Goal: Obtain resource: Obtain resource

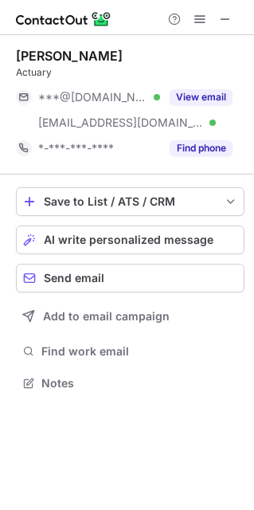
scroll to position [371, 254]
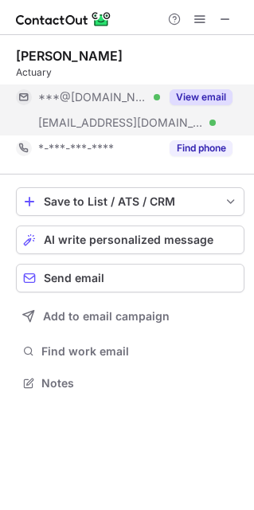
click at [196, 100] on button "View email" at bounding box center [201, 97] width 63 height 16
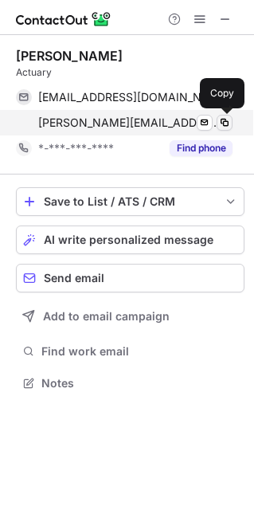
click at [228, 123] on span at bounding box center [224, 122] width 13 height 13
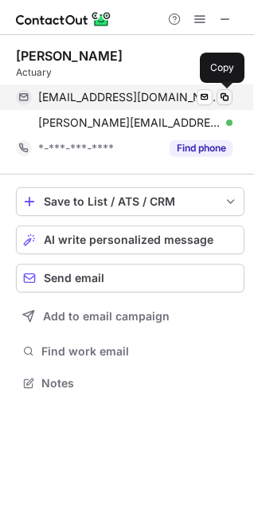
click at [222, 95] on span at bounding box center [224, 97] width 13 height 13
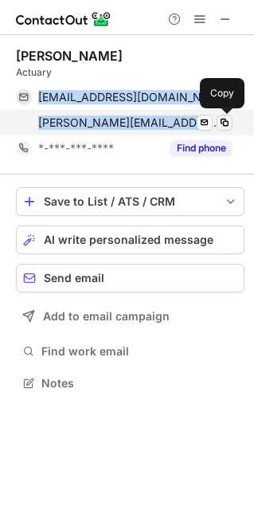
drag, startPoint x: 39, startPoint y: 91, endPoint x: 216, endPoint y: 127, distance: 180.3
click at [216, 127] on div "red3ng@hotmail.com Verified Send email Copy richard.redding@oakreinsurance.com …" at bounding box center [124, 109] width 217 height 51
copy div "red3ng@hotmail.com Verified Send email Copy richard.redding@oakreinsurance.com …"
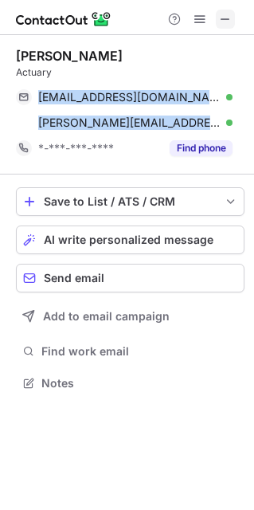
click at [228, 13] on span at bounding box center [225, 19] width 13 height 13
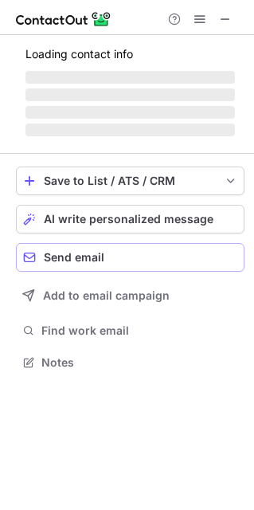
scroll to position [8, 8]
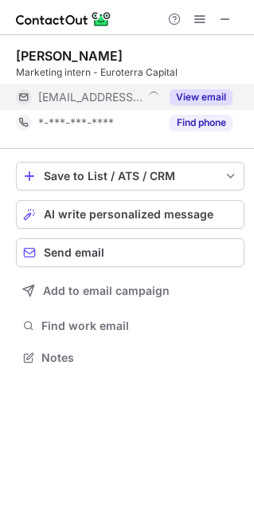
click at [197, 93] on button "View email" at bounding box center [201, 97] width 63 height 16
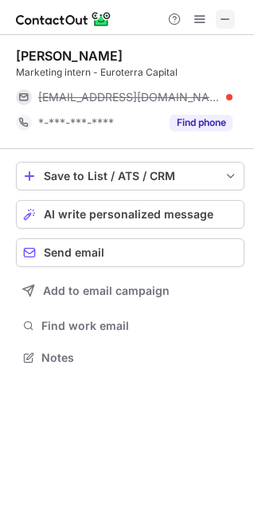
click at [227, 18] on span at bounding box center [225, 19] width 13 height 13
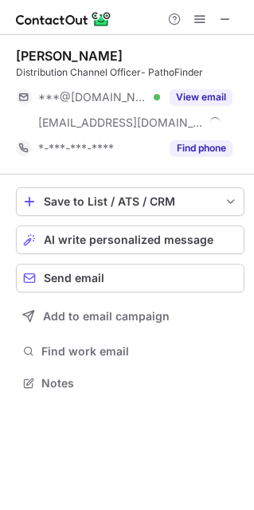
scroll to position [371, 254]
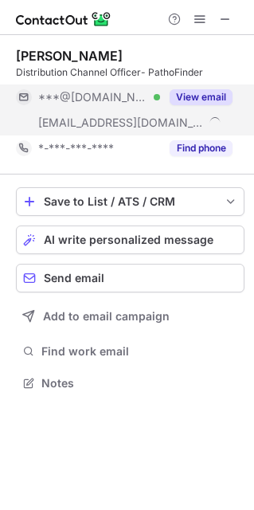
click at [201, 91] on button "View email" at bounding box center [201, 97] width 63 height 16
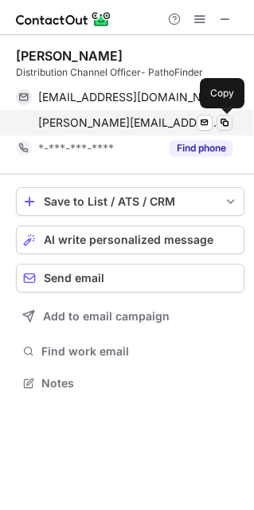
click at [225, 123] on span at bounding box center [224, 122] width 13 height 13
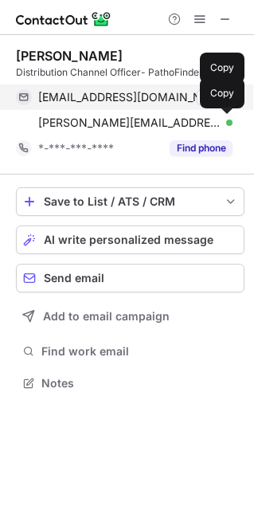
click at [222, 97] on span at bounding box center [224, 97] width 13 height 13
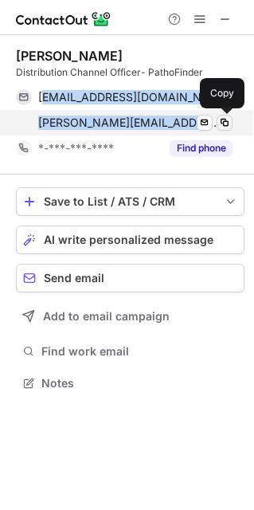
drag, startPoint x: 41, startPoint y: 90, endPoint x: 227, endPoint y: 127, distance: 190.0
click at [227, 127] on div "janisha1919@gmail.com Verified Send email Copy janisha.gowda@pathofinder.com Ve…" at bounding box center [124, 109] width 217 height 51
copy div "anisha1919@gmail.com Verified Send email Copy janisha.gowda@pathofinder.com Ver…"
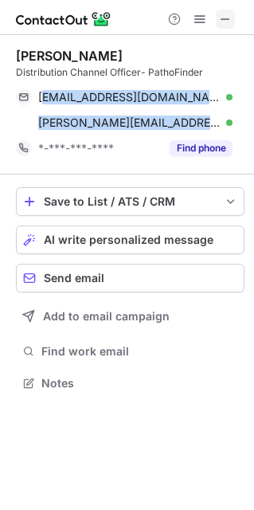
click at [228, 21] on span at bounding box center [225, 19] width 13 height 13
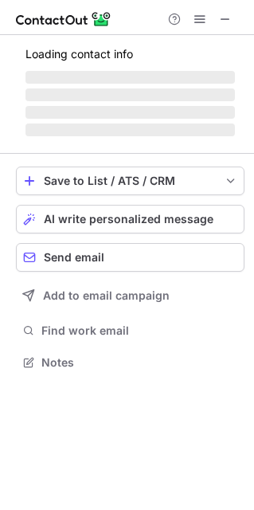
scroll to position [385, 254]
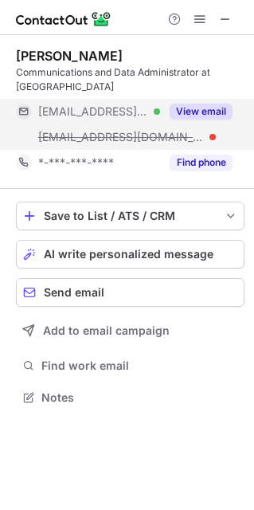
click at [194, 110] on button "View email" at bounding box center [201, 112] width 63 height 16
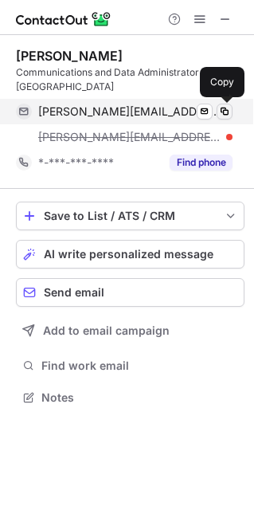
click at [229, 107] on span at bounding box center [224, 111] width 13 height 13
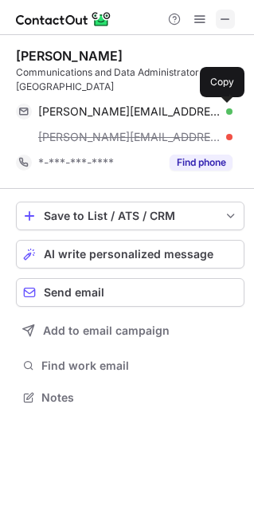
click at [232, 14] on span at bounding box center [225, 19] width 13 height 13
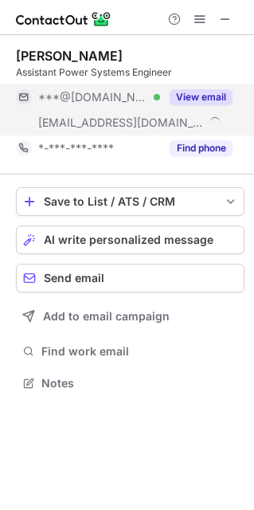
scroll to position [371, 254]
click at [198, 95] on button "View email" at bounding box center [201, 97] width 63 height 16
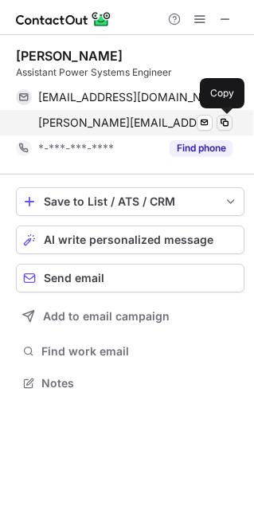
click at [220, 119] on span at bounding box center [224, 122] width 13 height 13
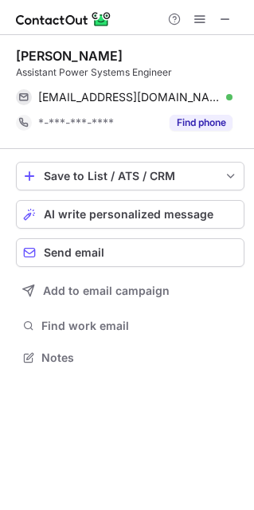
scroll to position [8, 8]
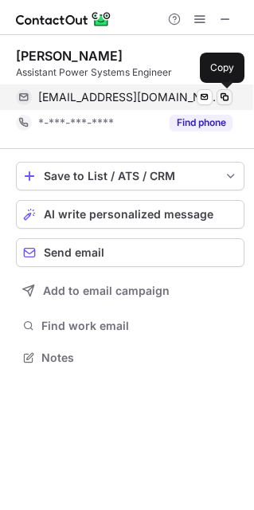
click at [229, 93] on span at bounding box center [224, 97] width 13 height 13
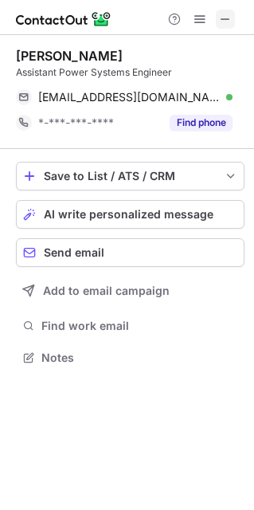
click at [232, 10] on button at bounding box center [225, 19] width 19 height 19
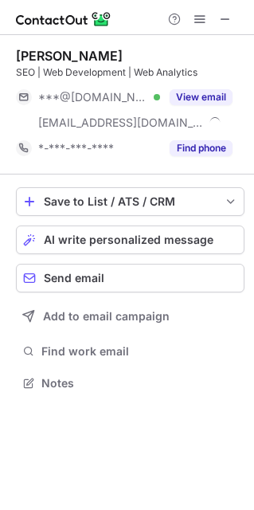
scroll to position [371, 254]
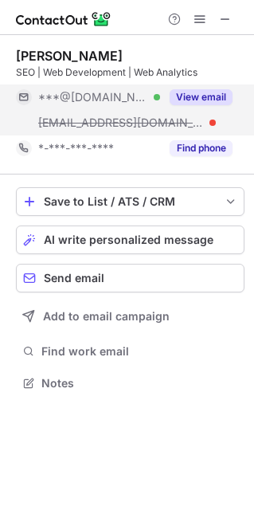
click at [204, 95] on button "View email" at bounding box center [201, 97] width 63 height 16
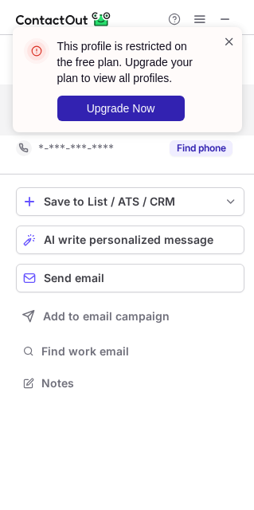
click at [230, 35] on span at bounding box center [229, 41] width 13 height 16
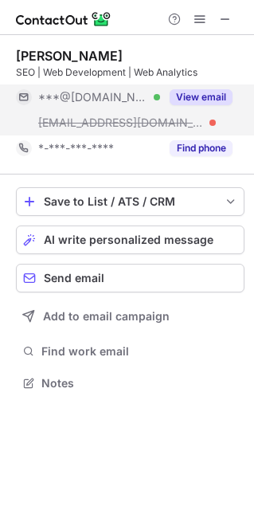
click at [222, 24] on span at bounding box center [225, 19] width 13 height 13
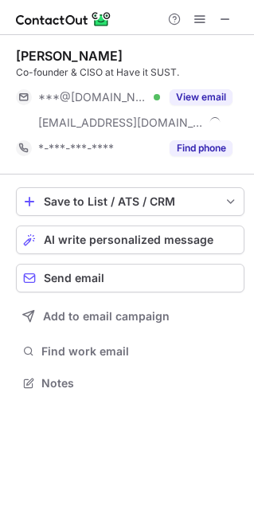
scroll to position [371, 254]
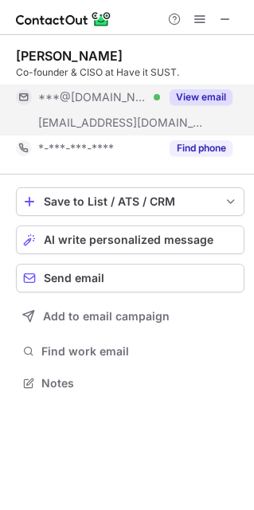
click at [194, 97] on button "View email" at bounding box center [201, 97] width 63 height 16
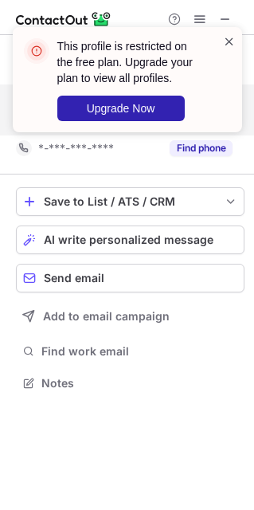
click at [228, 37] on span at bounding box center [229, 41] width 13 height 16
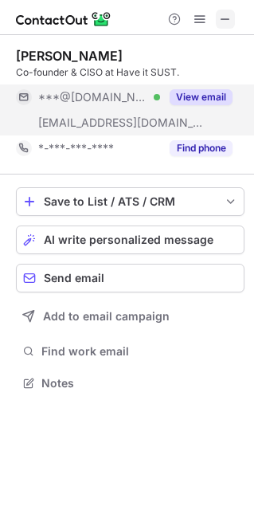
click at [227, 19] on span at bounding box center [225, 19] width 13 height 13
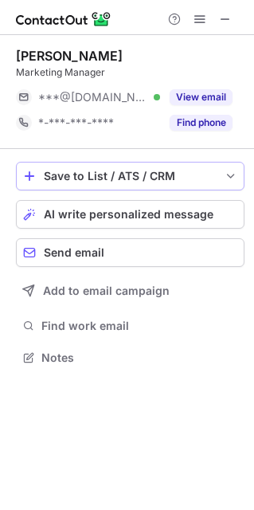
scroll to position [8, 8]
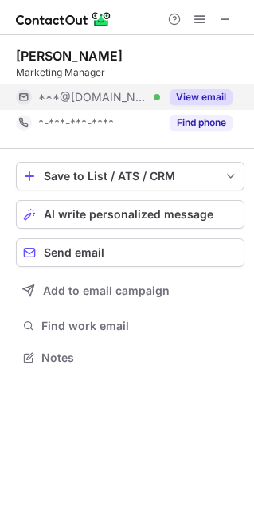
click at [194, 102] on button "View email" at bounding box center [201, 97] width 63 height 16
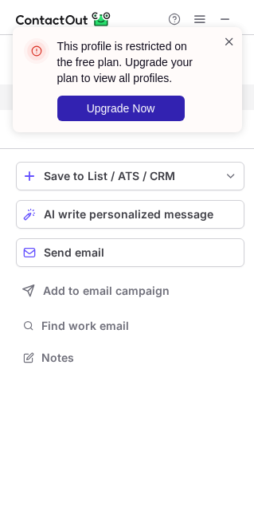
click at [223, 40] on span at bounding box center [229, 41] width 13 height 16
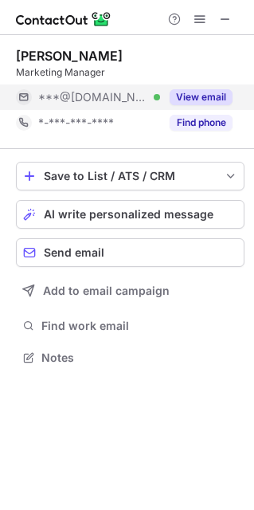
click at [223, 18] on span at bounding box center [225, 19] width 13 height 13
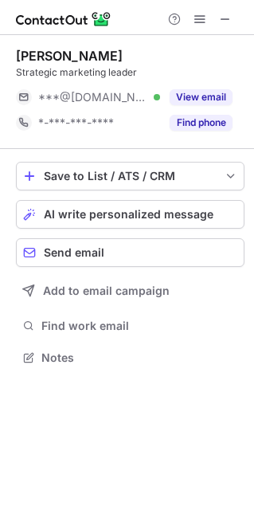
scroll to position [8, 8]
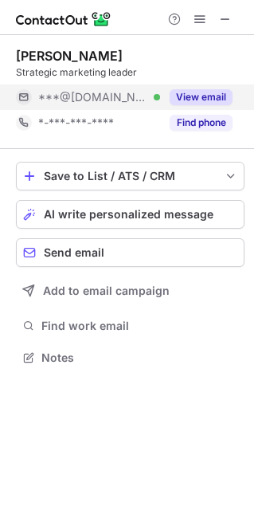
click at [221, 102] on button "View email" at bounding box center [201, 97] width 63 height 16
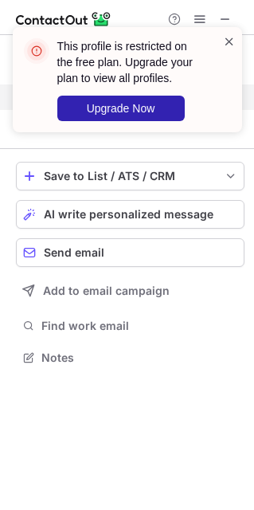
click at [229, 43] on span at bounding box center [229, 41] width 13 height 16
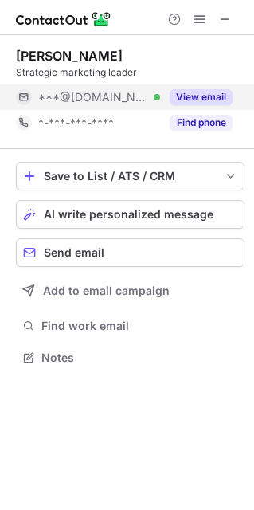
click at [222, 14] on span at bounding box center [225, 19] width 13 height 13
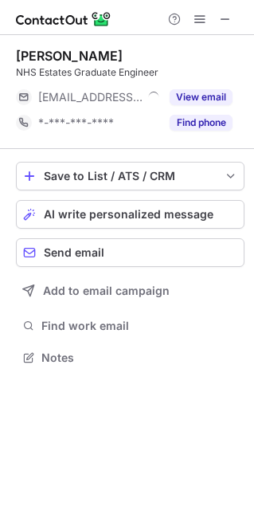
scroll to position [8, 8]
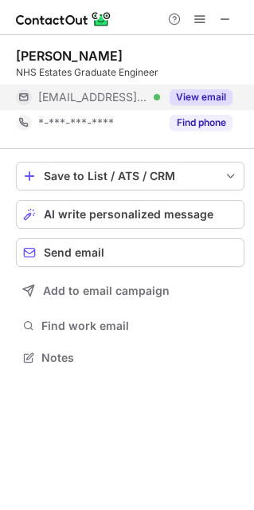
click at [196, 100] on button "View email" at bounding box center [201, 97] width 63 height 16
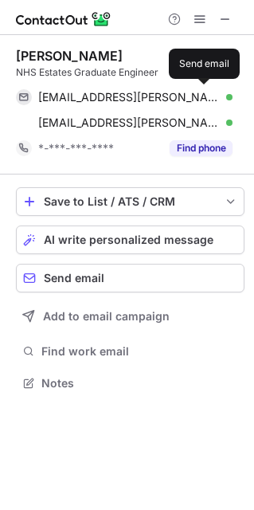
scroll to position [371, 254]
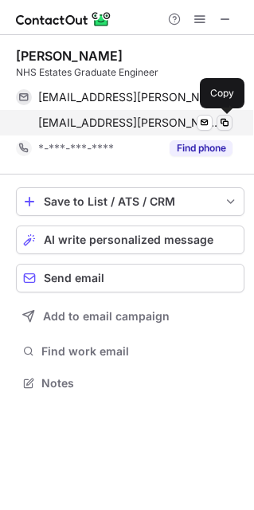
click at [229, 121] on span at bounding box center [224, 122] width 13 height 13
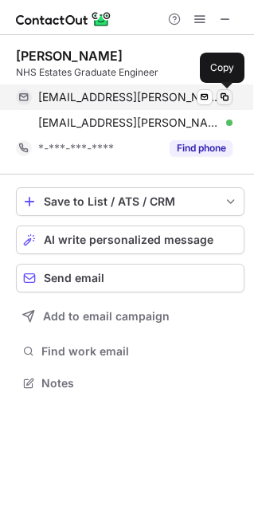
click at [228, 92] on span at bounding box center [224, 97] width 13 height 13
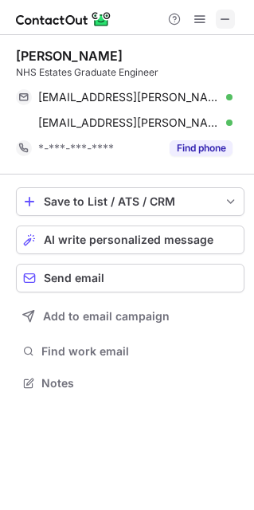
click at [225, 14] on span at bounding box center [225, 19] width 13 height 13
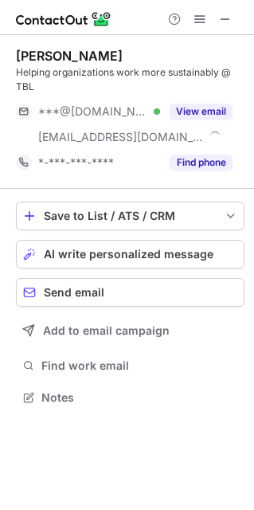
scroll to position [385, 254]
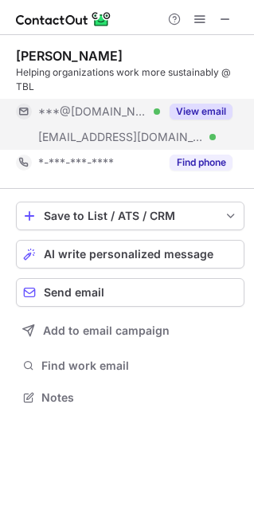
click at [211, 107] on button "View email" at bounding box center [201, 112] width 63 height 16
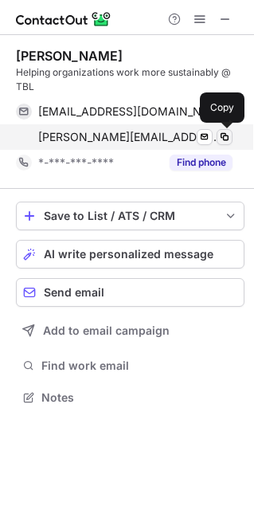
click at [227, 131] on span at bounding box center [224, 137] width 13 height 13
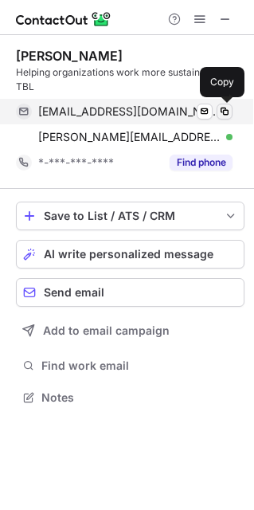
click at [228, 112] on span at bounding box center [224, 111] width 13 height 13
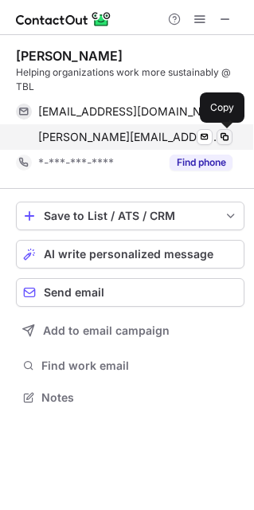
click at [229, 140] on span at bounding box center [224, 137] width 13 height 13
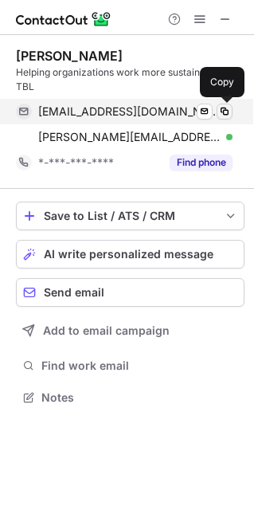
click at [225, 107] on span at bounding box center [224, 111] width 13 height 13
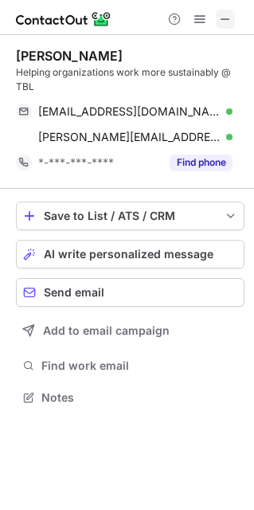
click at [229, 19] on span at bounding box center [225, 19] width 13 height 13
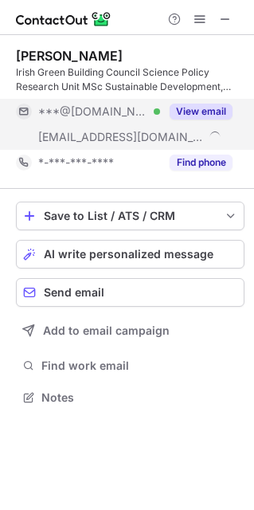
scroll to position [385, 254]
click at [215, 107] on button "View email" at bounding box center [201, 112] width 63 height 16
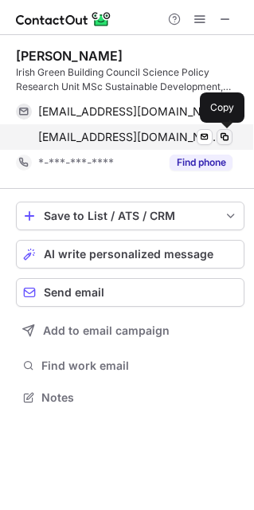
click at [229, 139] on span at bounding box center [224, 137] width 13 height 13
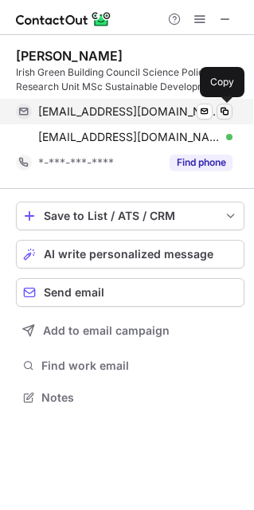
click at [228, 109] on span at bounding box center [224, 111] width 13 height 13
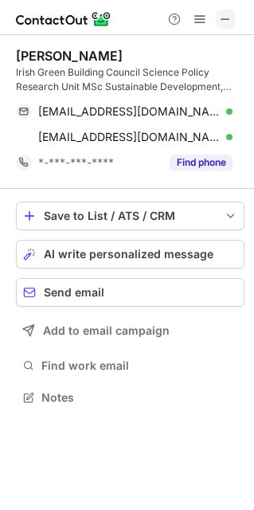
click at [227, 25] on span at bounding box center [225, 19] width 13 height 13
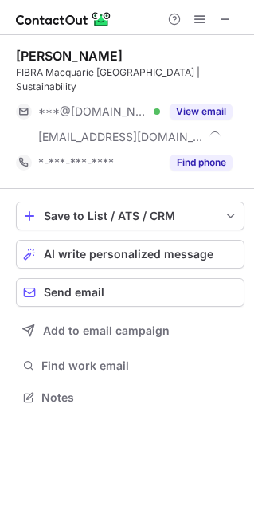
scroll to position [371, 254]
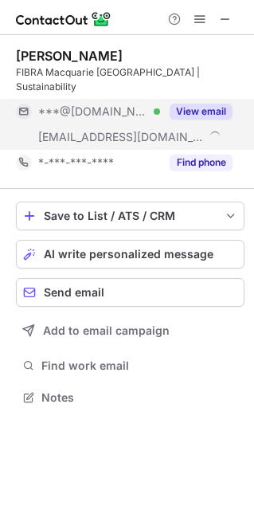
click at [206, 104] on button "View email" at bounding box center [201, 112] width 63 height 16
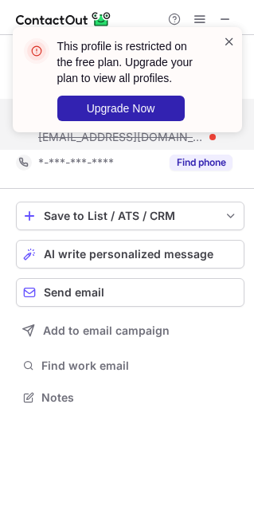
click at [234, 37] on span at bounding box center [229, 41] width 13 height 16
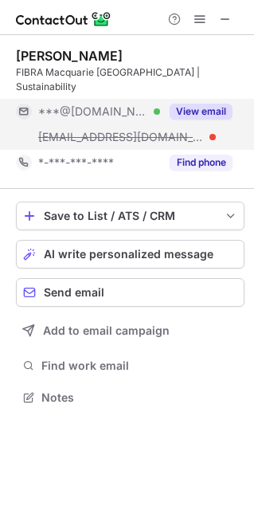
click at [225, 16] on span at bounding box center [225, 19] width 13 height 13
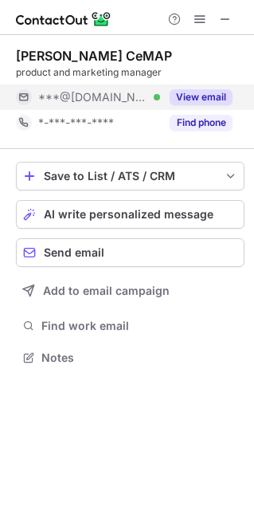
scroll to position [8, 8]
click at [209, 98] on button "View email" at bounding box center [201, 97] width 63 height 16
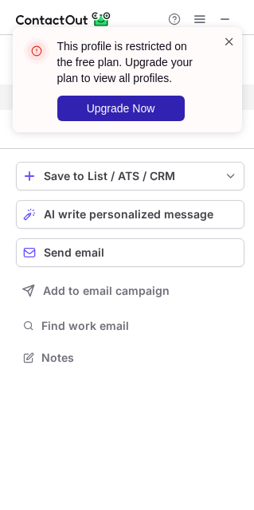
click at [232, 36] on span at bounding box center [229, 41] width 13 height 16
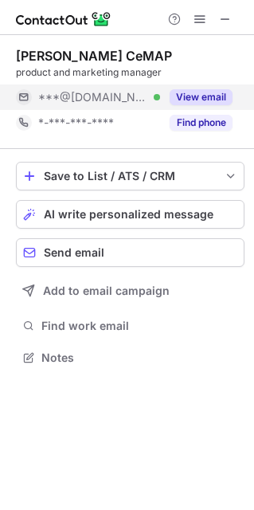
click at [225, 14] on span at bounding box center [225, 19] width 13 height 13
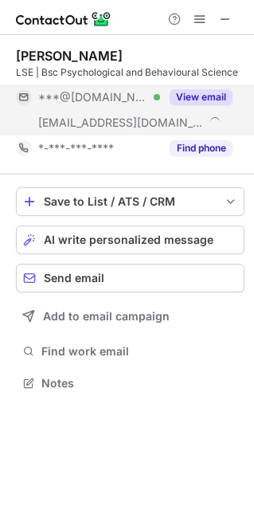
scroll to position [371, 254]
click at [205, 96] on button "View email" at bounding box center [201, 97] width 63 height 16
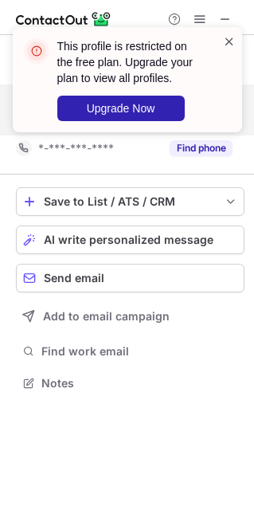
click at [230, 41] on span at bounding box center [229, 41] width 13 height 16
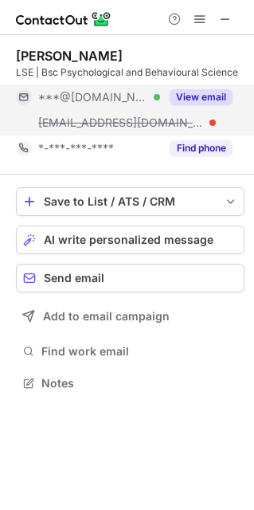
click at [225, 24] on span at bounding box center [225, 19] width 13 height 13
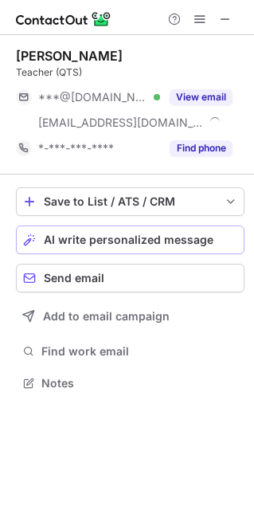
scroll to position [371, 254]
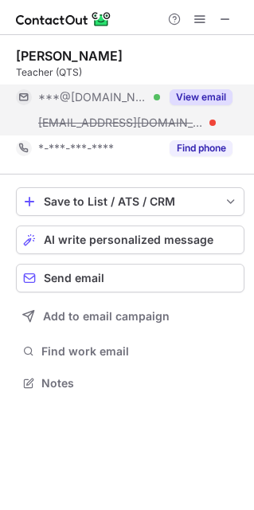
click at [194, 98] on button "View email" at bounding box center [201, 97] width 63 height 16
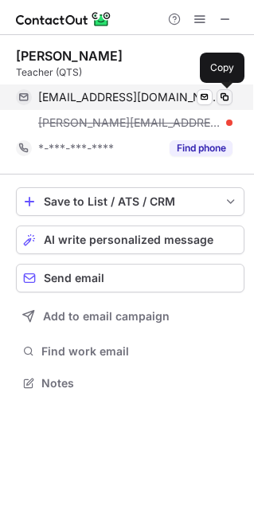
click at [230, 96] on button at bounding box center [225, 97] width 16 height 16
click at [221, 93] on span at bounding box center [224, 97] width 13 height 13
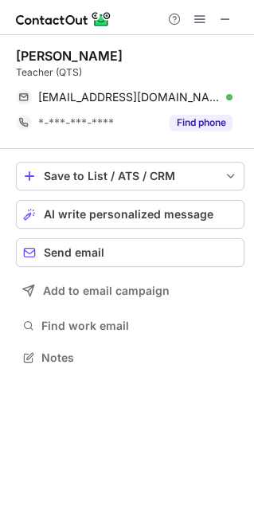
scroll to position [8, 8]
click at [225, 21] on span at bounding box center [225, 19] width 13 height 13
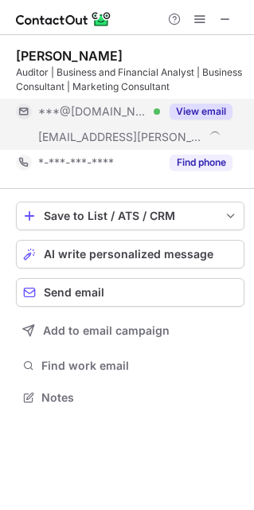
scroll to position [385, 254]
click at [192, 107] on button "View email" at bounding box center [201, 112] width 63 height 16
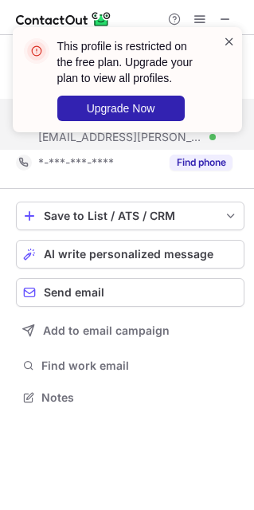
click at [232, 40] on span at bounding box center [229, 41] width 13 height 16
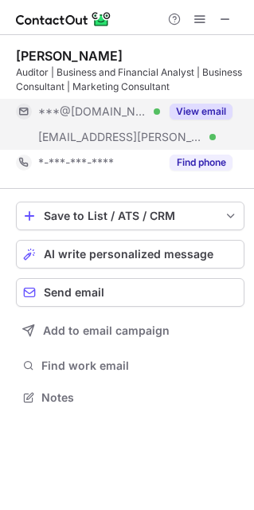
click at [225, 21] on span at bounding box center [225, 19] width 13 height 13
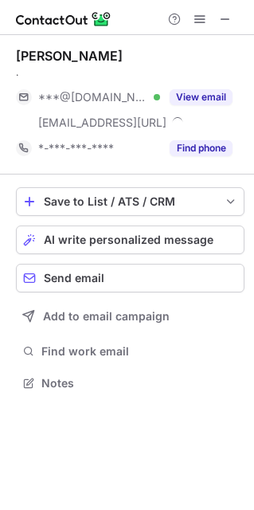
scroll to position [371, 254]
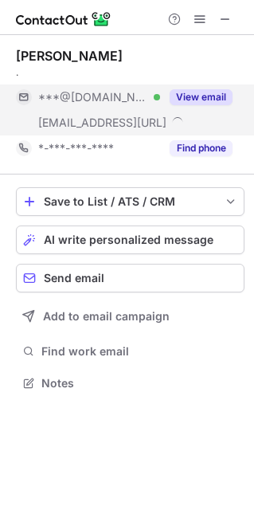
click at [220, 92] on button "View email" at bounding box center [201, 97] width 63 height 16
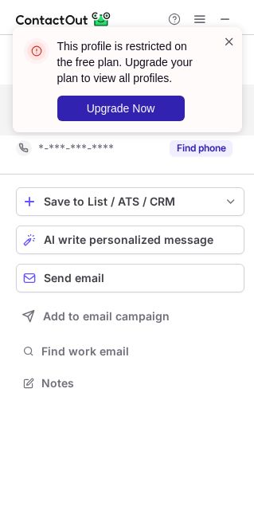
click at [230, 33] on span at bounding box center [229, 41] width 13 height 16
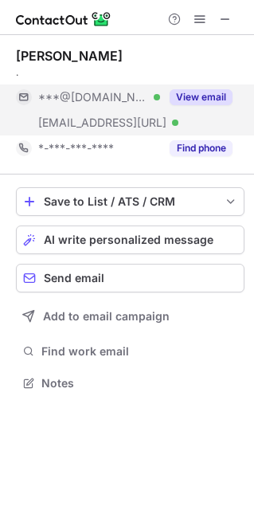
click at [228, 14] on span at bounding box center [225, 19] width 13 height 13
click at [197, 93] on button "View email" at bounding box center [201, 97] width 63 height 16
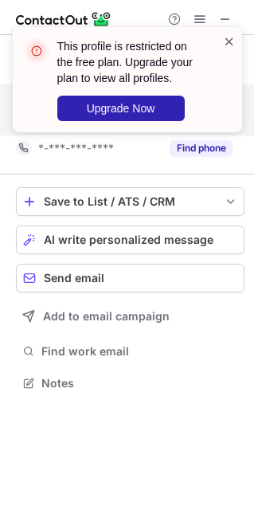
click at [228, 45] on span at bounding box center [229, 41] width 13 height 16
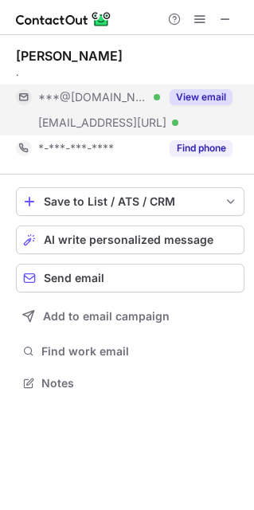
click at [229, 19] on span at bounding box center [225, 19] width 13 height 13
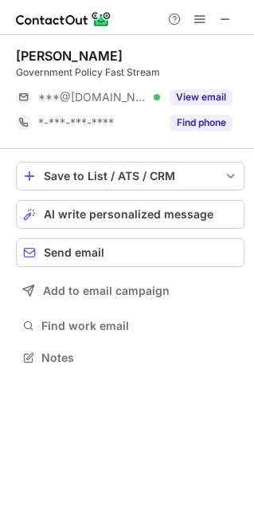
scroll to position [8, 8]
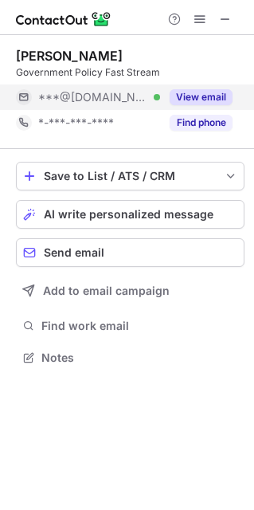
click at [197, 96] on button "View email" at bounding box center [201, 97] width 63 height 16
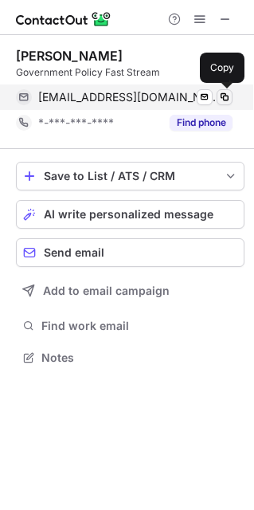
click at [222, 95] on span at bounding box center [224, 97] width 13 height 13
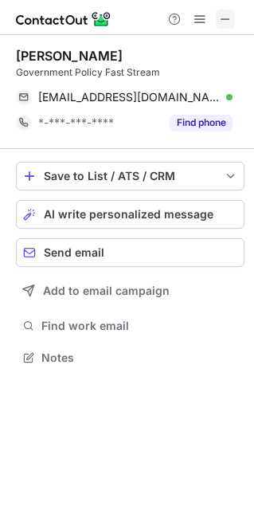
click at [228, 13] on span at bounding box center [225, 19] width 13 height 13
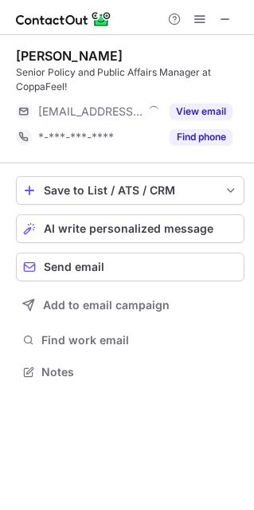
scroll to position [361, 254]
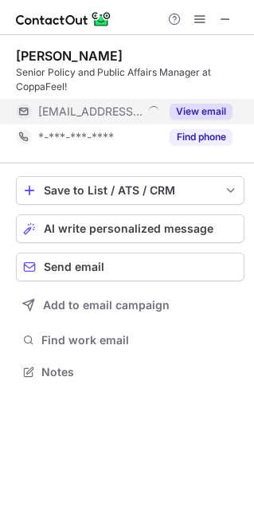
click at [199, 112] on button "View email" at bounding box center [201, 112] width 63 height 16
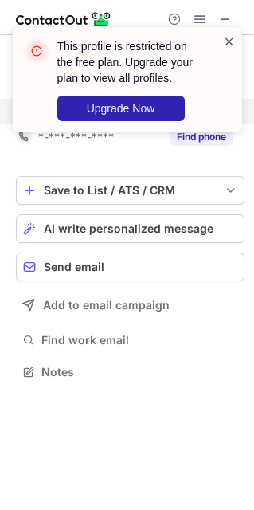
click at [232, 38] on span at bounding box center [229, 41] width 13 height 16
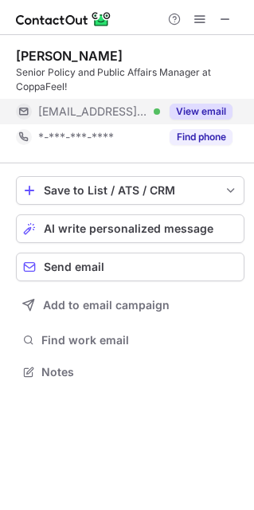
click at [225, 16] on span at bounding box center [225, 19] width 13 height 13
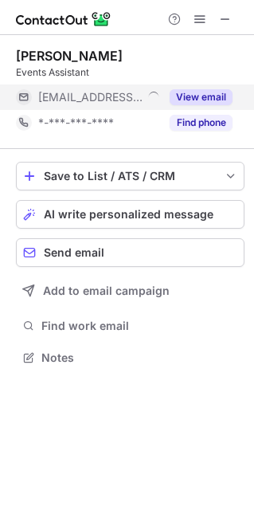
scroll to position [8, 8]
click at [213, 96] on button "View email" at bounding box center [201, 97] width 63 height 16
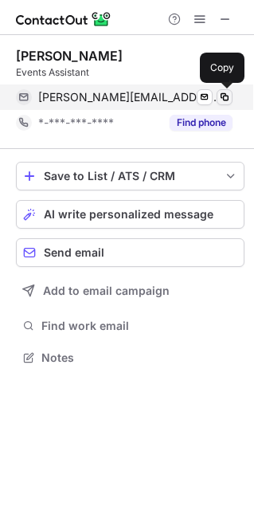
click at [225, 96] on span at bounding box center [224, 97] width 13 height 13
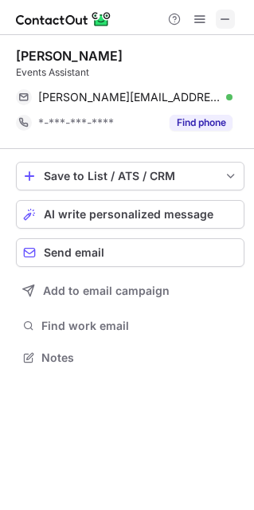
click at [227, 17] on span at bounding box center [225, 19] width 13 height 13
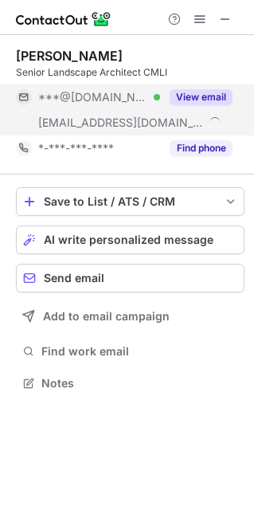
scroll to position [371, 254]
click at [203, 98] on button "View email" at bounding box center [201, 97] width 63 height 16
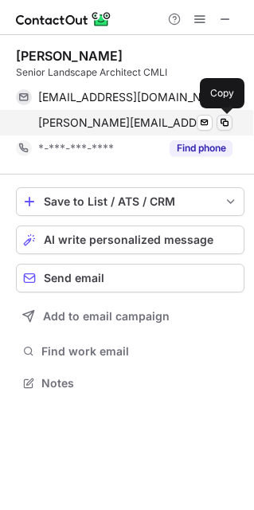
click at [223, 117] on span at bounding box center [224, 122] width 13 height 13
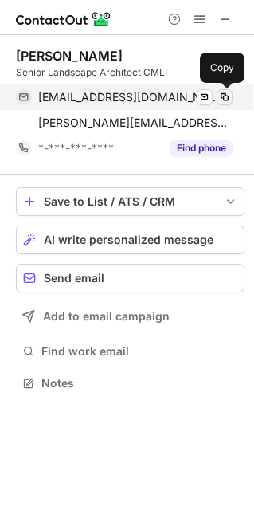
click at [225, 100] on span at bounding box center [224, 97] width 13 height 13
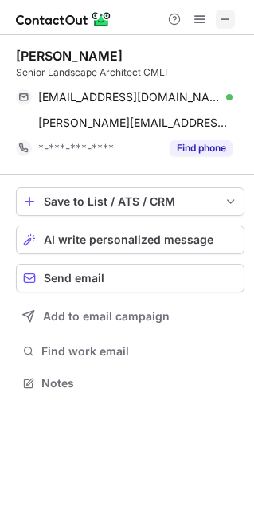
click at [225, 25] on span at bounding box center [225, 19] width 13 height 13
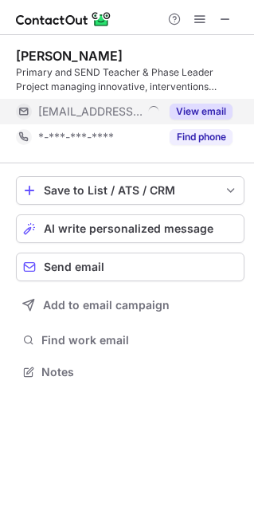
scroll to position [361, 254]
click at [204, 105] on button "View email" at bounding box center [201, 112] width 63 height 16
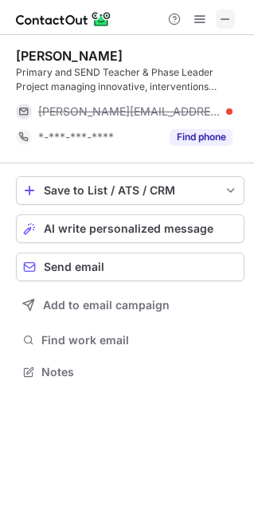
click at [228, 16] on span at bounding box center [225, 19] width 13 height 13
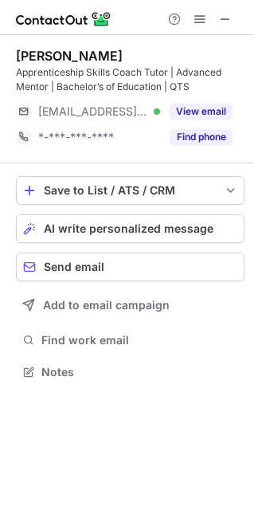
scroll to position [361, 254]
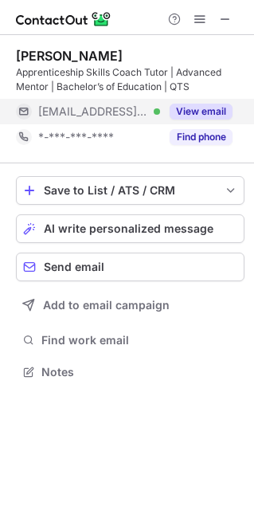
click at [209, 114] on button "View email" at bounding box center [201, 112] width 63 height 16
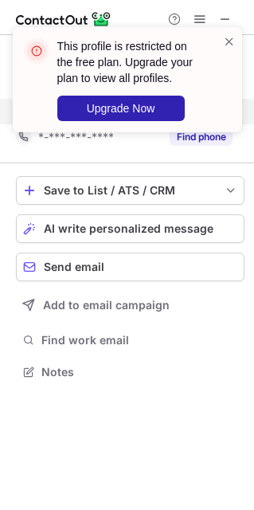
click at [229, 50] on div at bounding box center [229, 79] width 13 height 92
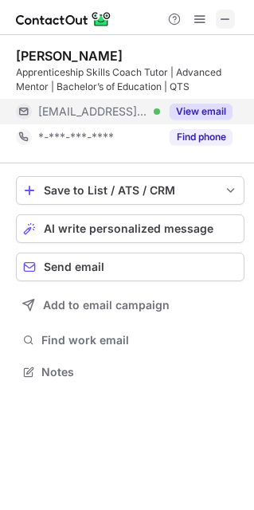
click at [227, 18] on span at bounding box center [225, 19] width 13 height 13
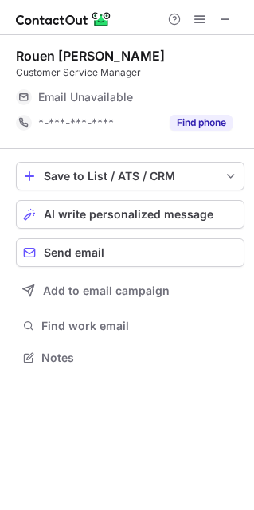
scroll to position [8, 8]
click at [229, 13] on span at bounding box center [225, 19] width 13 height 13
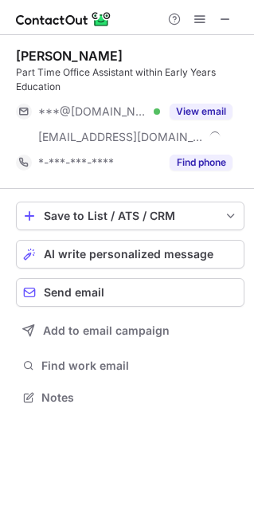
scroll to position [385, 254]
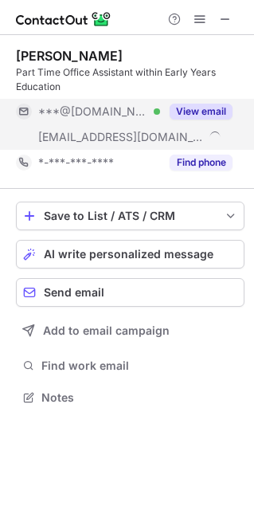
click at [199, 114] on button "View email" at bounding box center [201, 112] width 63 height 16
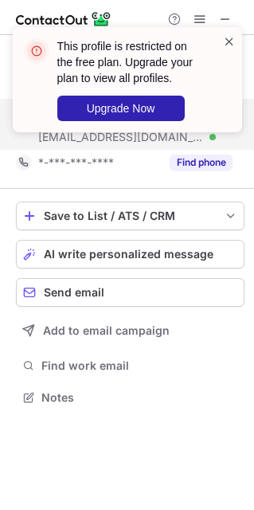
click at [225, 38] on span at bounding box center [229, 41] width 13 height 16
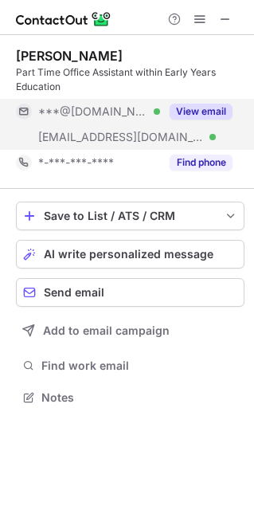
click at [223, 21] on span at bounding box center [225, 19] width 13 height 13
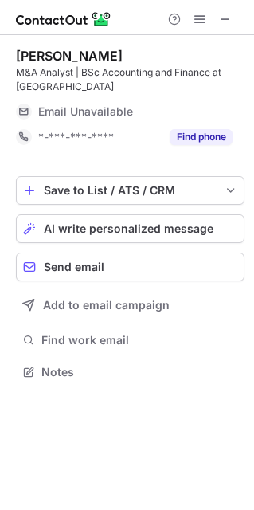
scroll to position [361, 254]
click at [229, 17] on span at bounding box center [225, 19] width 13 height 13
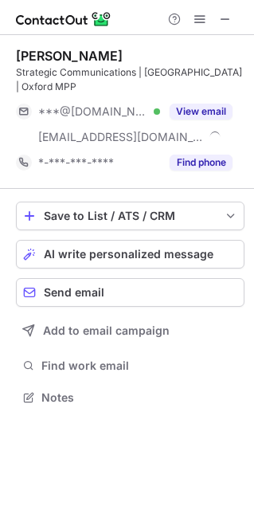
scroll to position [385, 254]
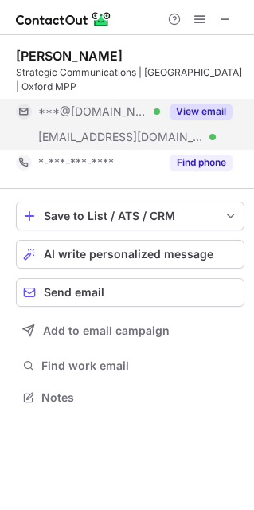
click at [208, 104] on button "View email" at bounding box center [201, 112] width 63 height 16
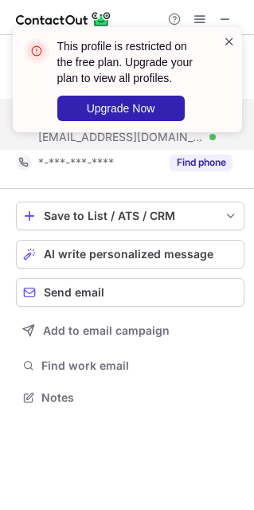
click at [227, 40] on span at bounding box center [229, 41] width 13 height 16
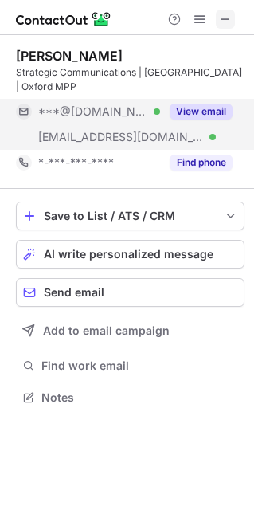
click at [225, 17] on span at bounding box center [225, 19] width 13 height 13
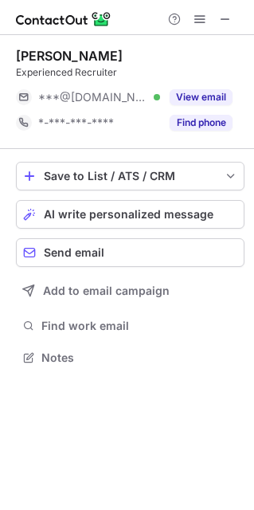
scroll to position [8, 8]
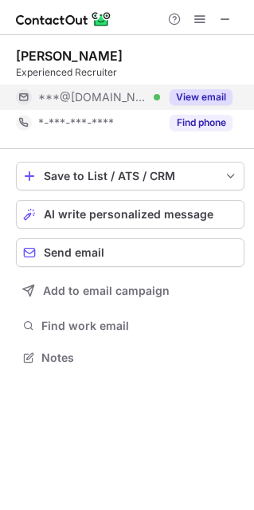
click at [189, 100] on button "View email" at bounding box center [201, 97] width 63 height 16
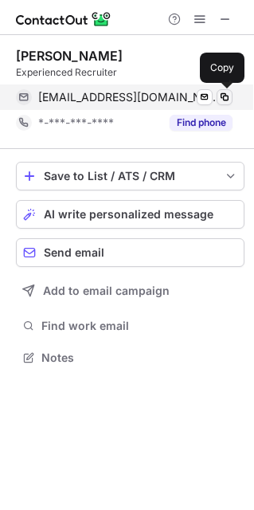
click at [225, 96] on span at bounding box center [224, 97] width 13 height 13
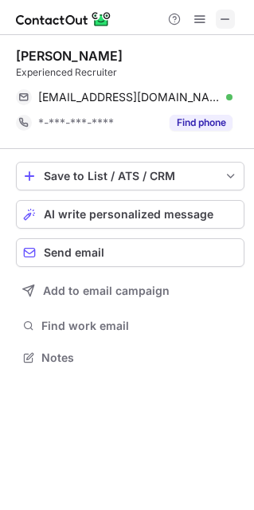
click at [227, 21] on span at bounding box center [225, 19] width 13 height 13
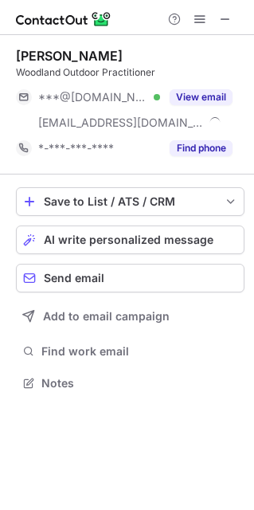
scroll to position [371, 254]
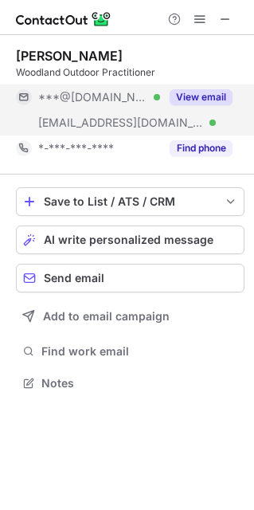
click at [193, 97] on button "View email" at bounding box center [201, 97] width 63 height 16
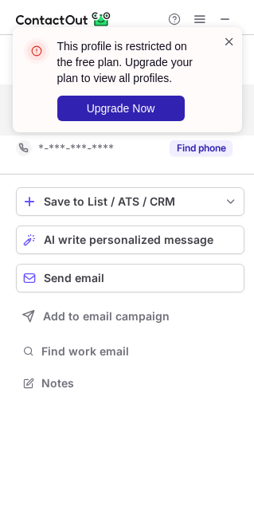
click at [232, 41] on span at bounding box center [229, 41] width 13 height 16
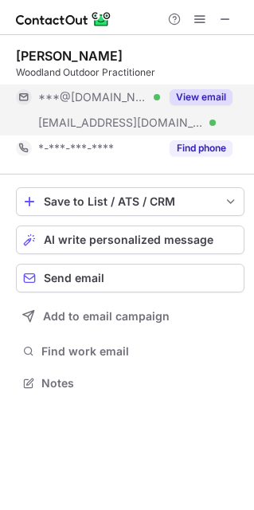
click at [229, 14] on span at bounding box center [225, 19] width 13 height 13
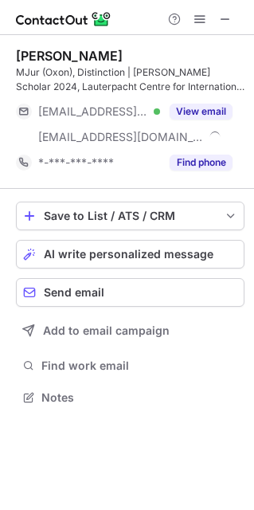
scroll to position [385, 254]
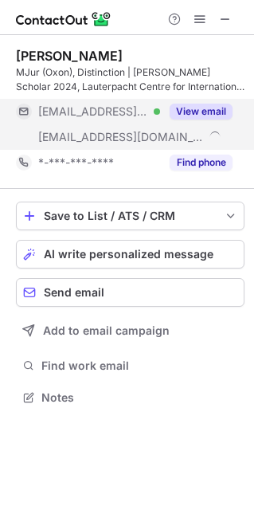
click at [196, 105] on button "View email" at bounding box center [201, 112] width 63 height 16
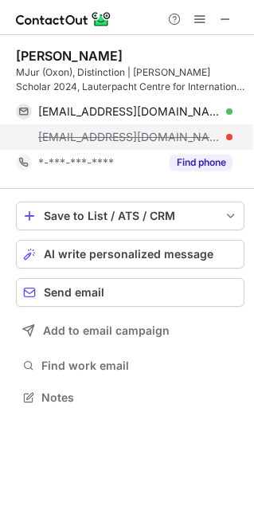
click at [225, 134] on div "derzhypilska@iwm.at" at bounding box center [135, 137] width 194 height 14
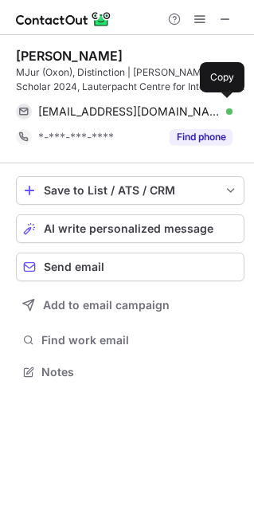
scroll to position [8, 8]
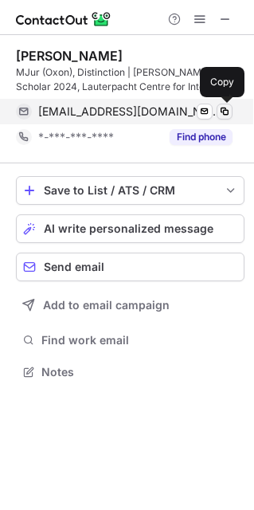
click at [225, 109] on span at bounding box center [224, 111] width 13 height 13
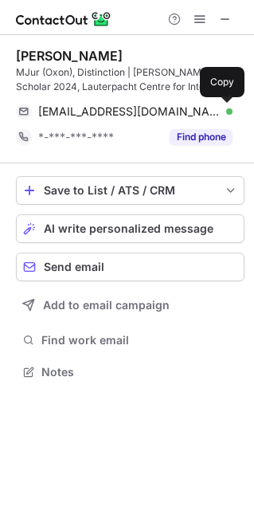
click at [235, 14] on div at bounding box center [200, 19] width 76 height 19
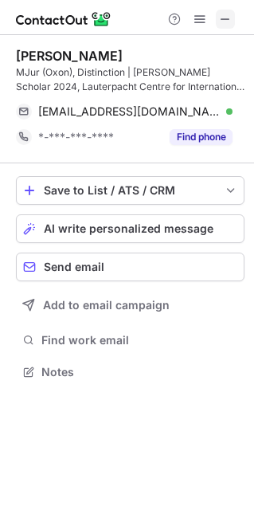
click at [230, 17] on span at bounding box center [225, 19] width 13 height 13
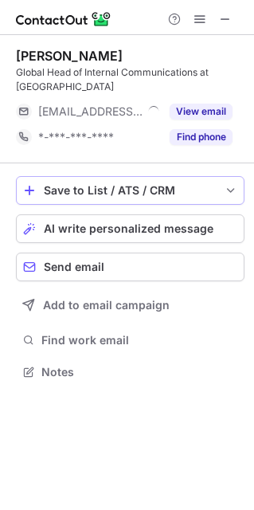
scroll to position [361, 254]
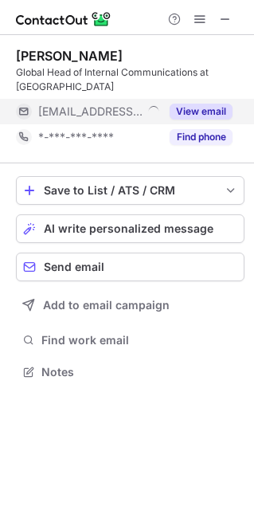
click at [203, 117] on button "View email" at bounding box center [201, 112] width 63 height 16
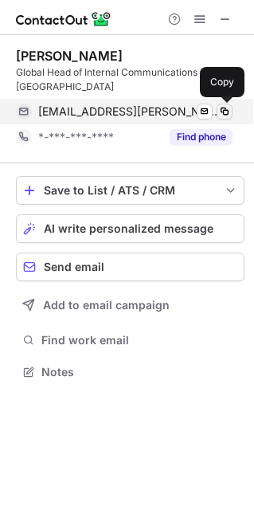
click at [218, 109] on span at bounding box center [224, 111] width 13 height 13
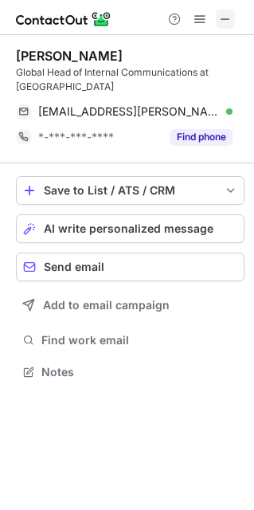
click at [227, 13] on span at bounding box center [225, 19] width 13 height 13
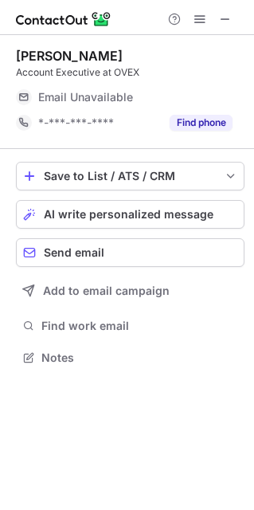
scroll to position [8, 8]
click at [225, 24] on span at bounding box center [225, 19] width 13 height 13
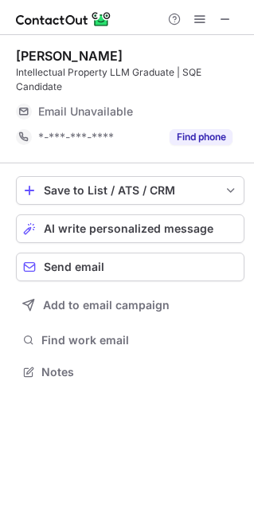
scroll to position [361, 254]
click at [228, 21] on span at bounding box center [225, 19] width 13 height 13
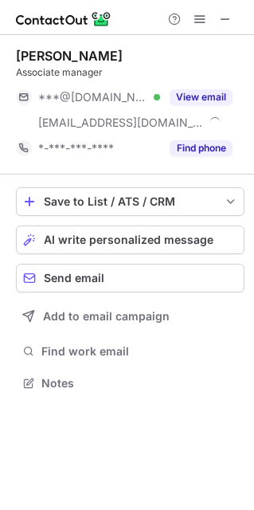
scroll to position [371, 254]
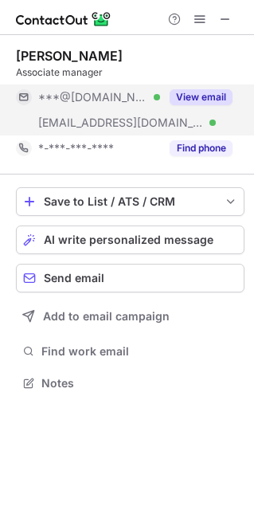
click at [201, 92] on button "View email" at bounding box center [201, 97] width 63 height 16
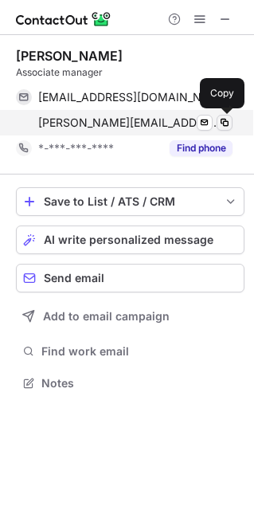
click at [225, 119] on span at bounding box center [224, 122] width 13 height 13
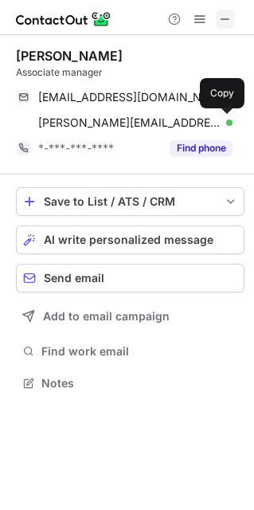
click at [225, 18] on span at bounding box center [225, 19] width 13 height 13
